Goal: Information Seeking & Learning: Learn about a topic

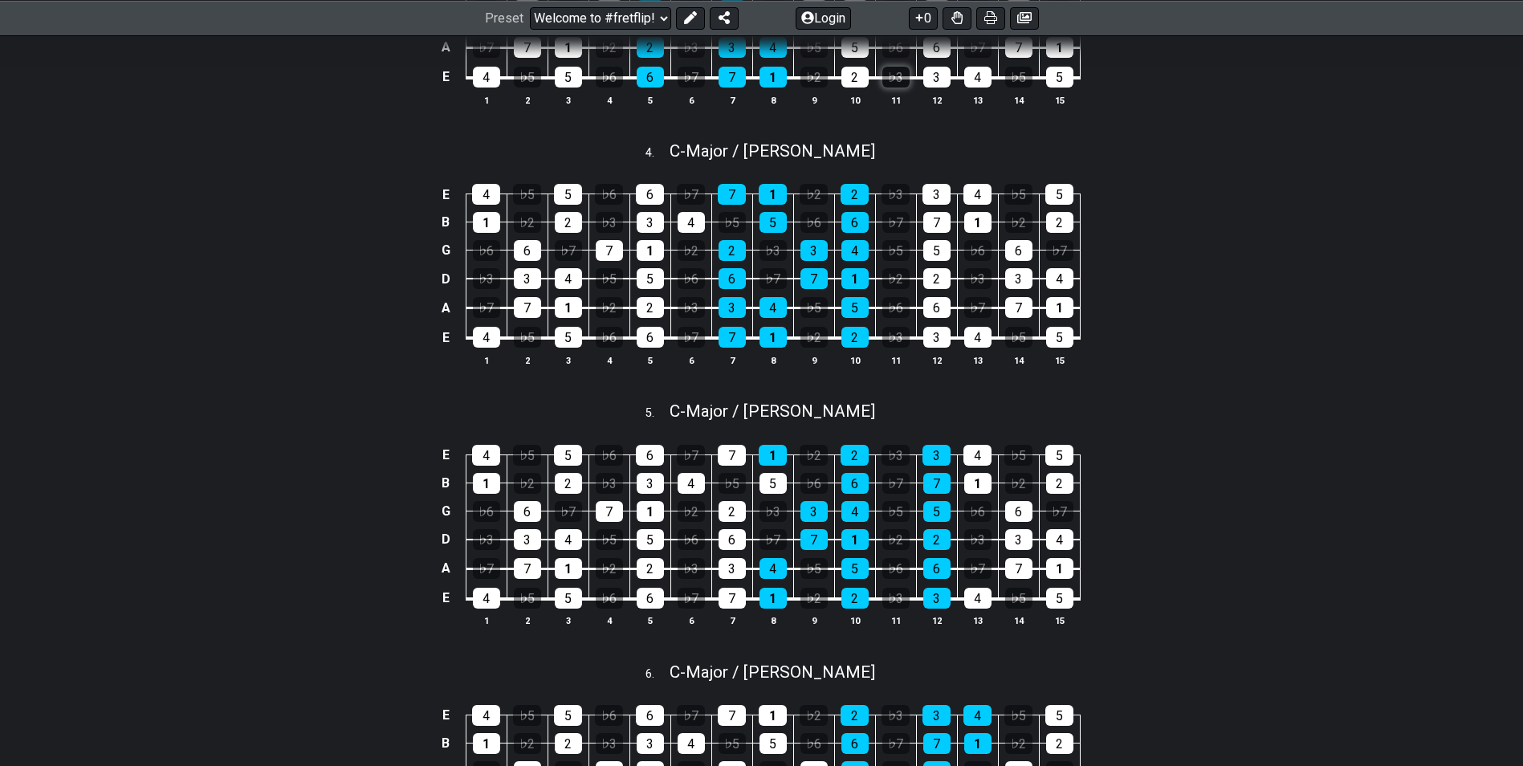
scroll to position [1284, 0]
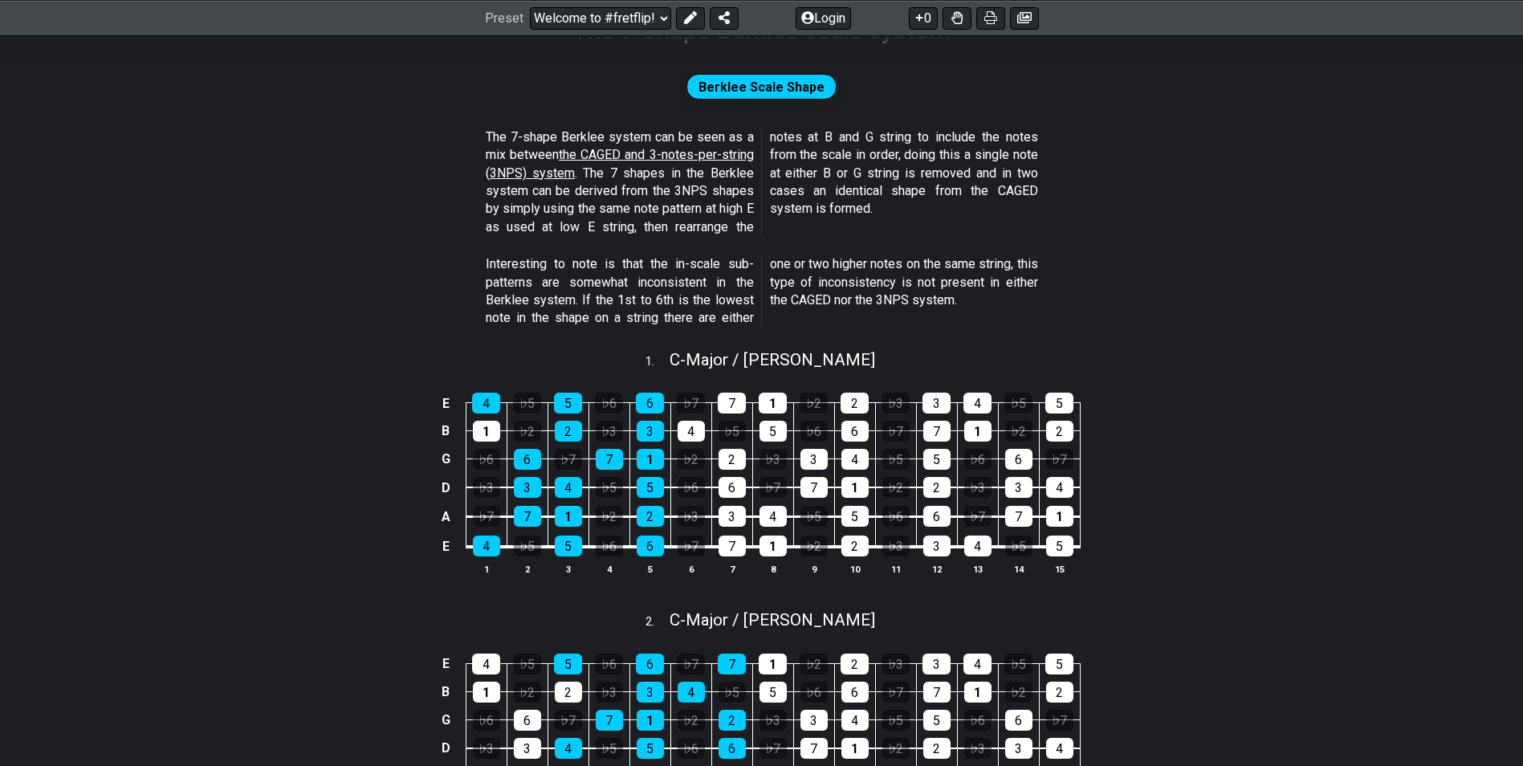
scroll to position [321, 0]
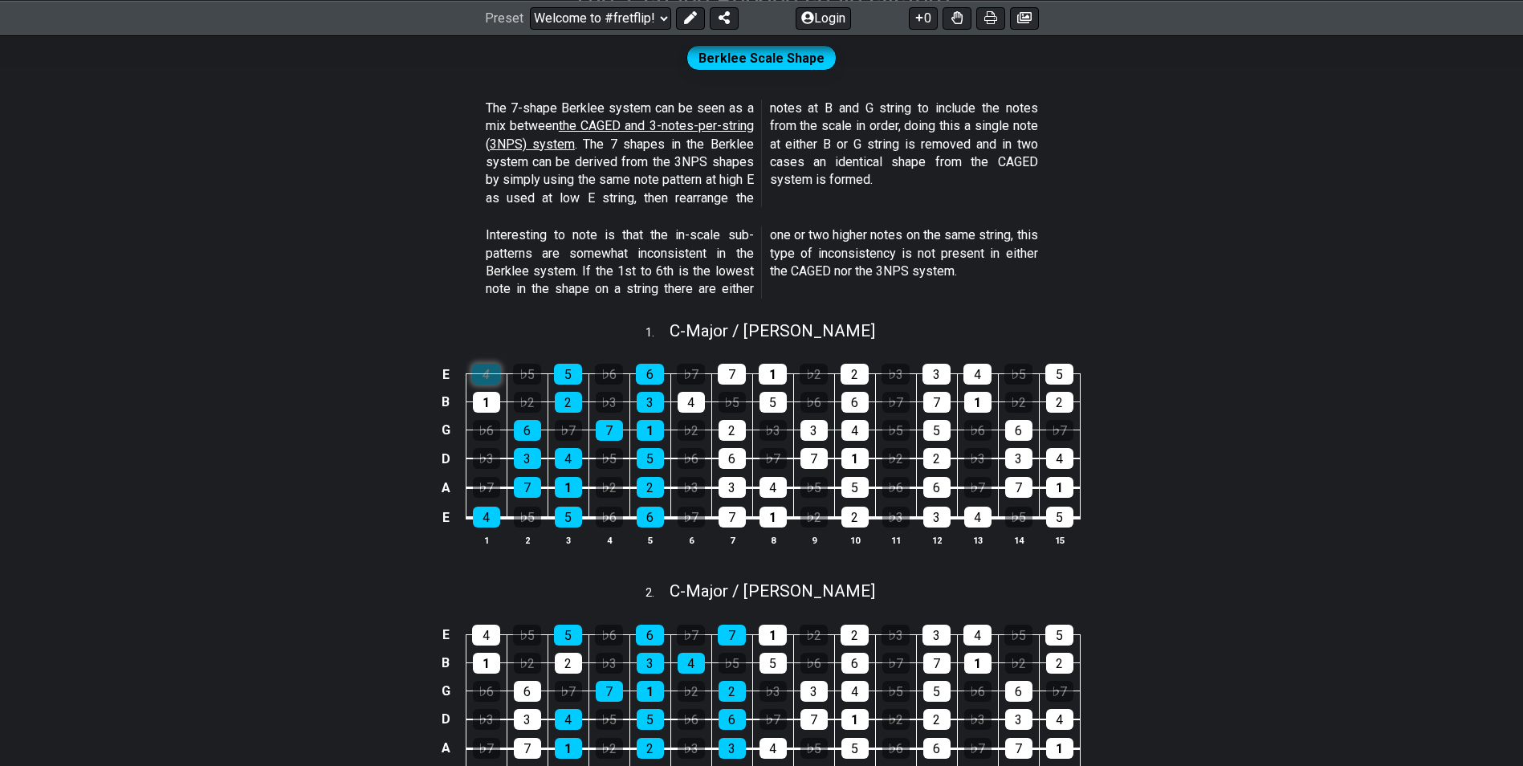
click at [485, 369] on div "4" at bounding box center [486, 374] width 28 height 21
click at [314, 304] on section "Interesting to note is that the in-scale sub-patterns are somewhat inconsistent…" at bounding box center [761, 266] width 1523 height 92
click at [498, 373] on div "4" at bounding box center [486, 374] width 28 height 21
